Goal: Task Accomplishment & Management: Use online tool/utility

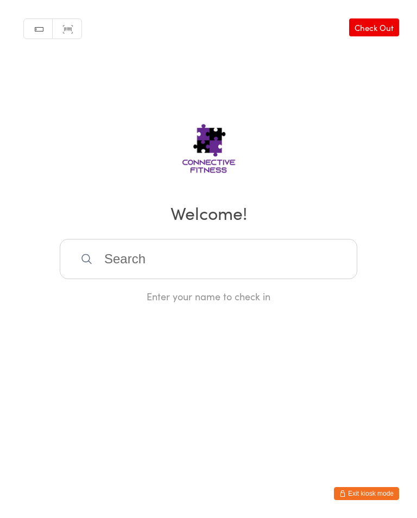
click at [385, 30] on link "Check Out" at bounding box center [374, 27] width 50 height 18
click at [170, 264] on input "search" at bounding box center [208, 259] width 297 height 40
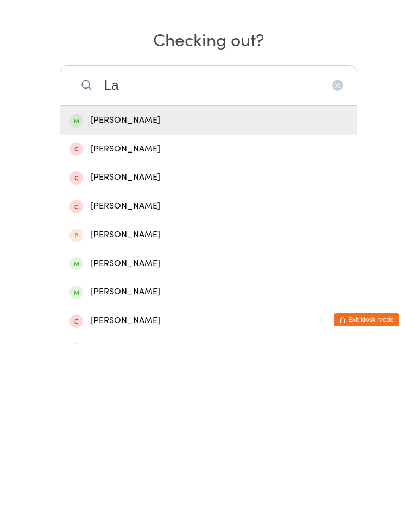
type input "La"
click at [118, 287] on div "[PERSON_NAME]" at bounding box center [208, 294] width 278 height 15
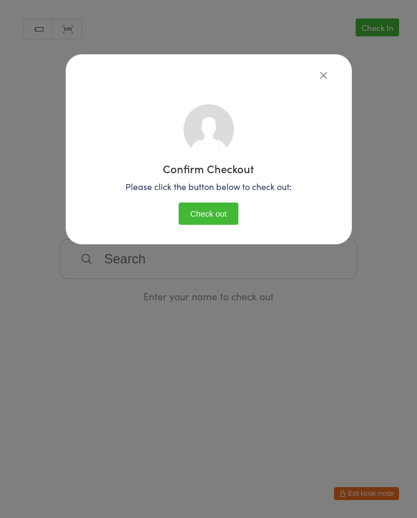
click at [204, 210] on button "Check out" at bounding box center [209, 213] width 60 height 22
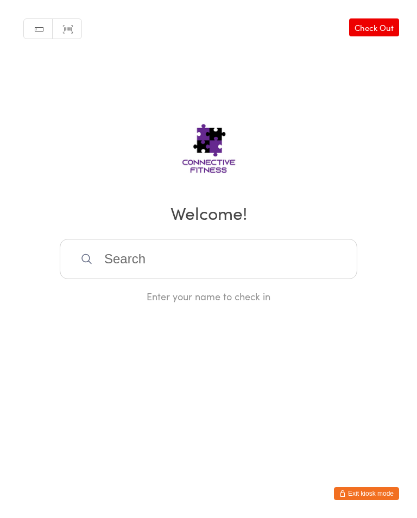
click at [191, 260] on input "search" at bounding box center [208, 259] width 297 height 40
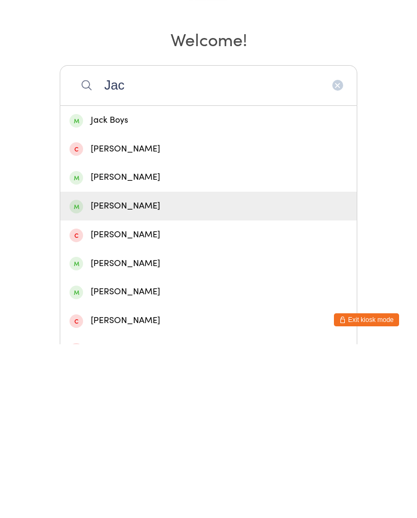
type input "Jac"
click at [143, 372] on div "[PERSON_NAME]" at bounding box center [208, 379] width 278 height 15
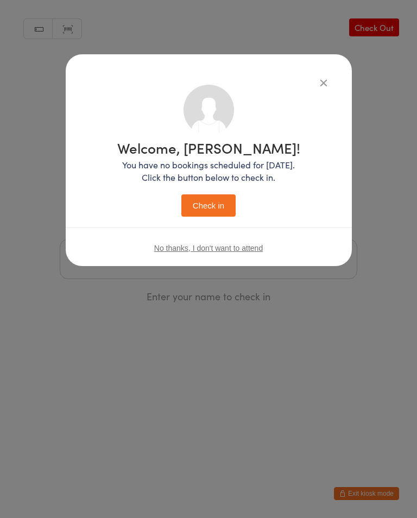
click at [213, 206] on button "Check in" at bounding box center [208, 205] width 54 height 22
